Goal: Find specific page/section: Find specific page/section

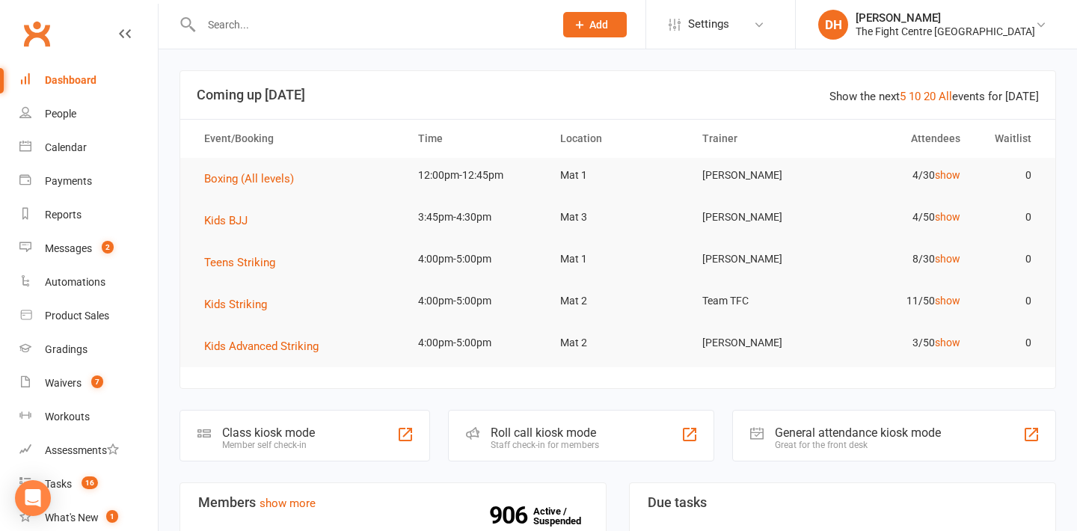
click at [308, 32] on input "text" at bounding box center [370, 24] width 347 height 21
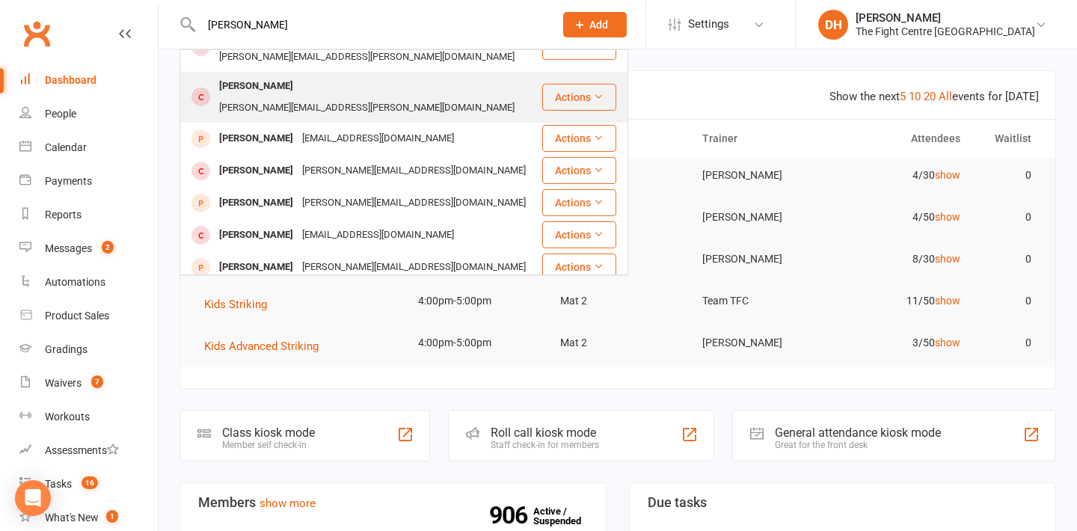
scroll to position [160, 0]
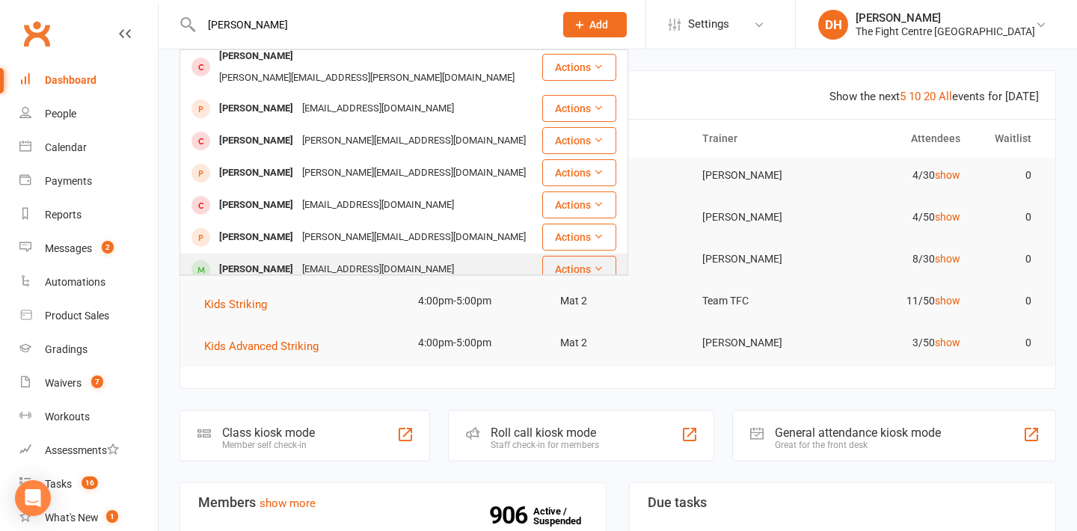
type input "[PERSON_NAME]"
click at [363, 259] on div "[EMAIL_ADDRESS][DOMAIN_NAME]" at bounding box center [378, 270] width 161 height 22
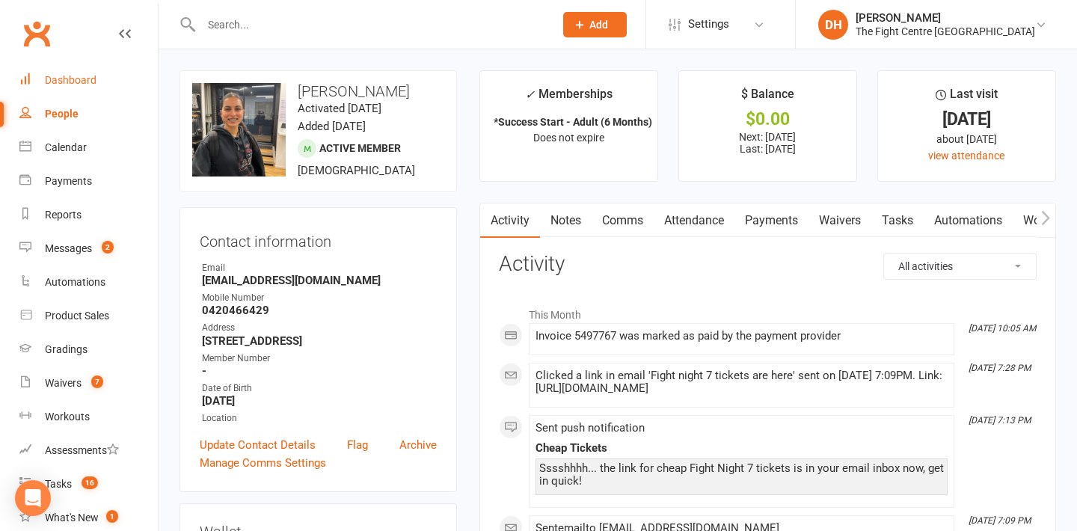
click at [70, 90] on link "Dashboard" at bounding box center [88, 81] width 138 height 34
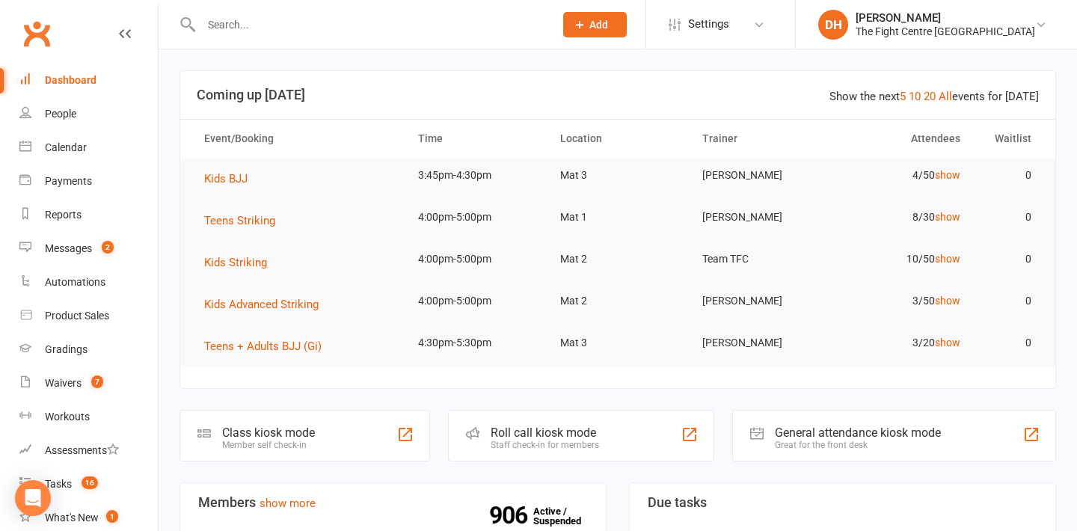
click at [311, 30] on input "text" at bounding box center [370, 24] width 347 height 21
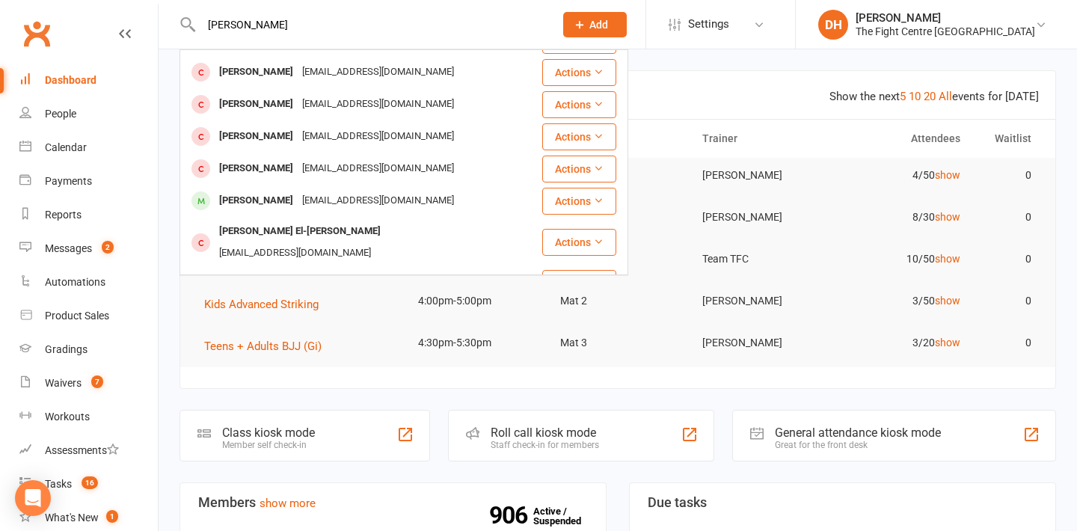
scroll to position [194, 0]
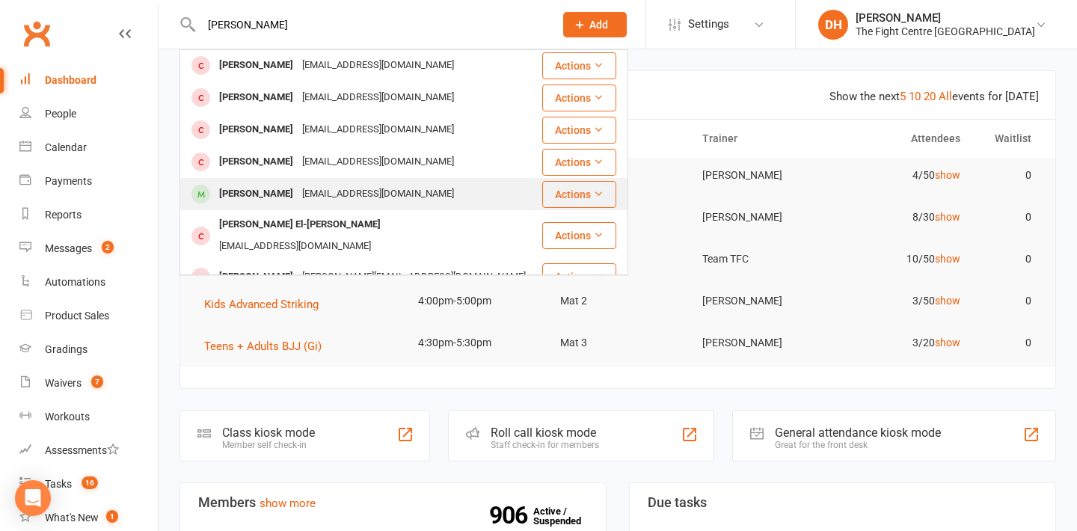
type input "[PERSON_NAME]"
click at [380, 200] on div "[EMAIL_ADDRESS][DOMAIN_NAME]" at bounding box center [378, 194] width 161 height 22
